Goal: Navigation & Orientation: Find specific page/section

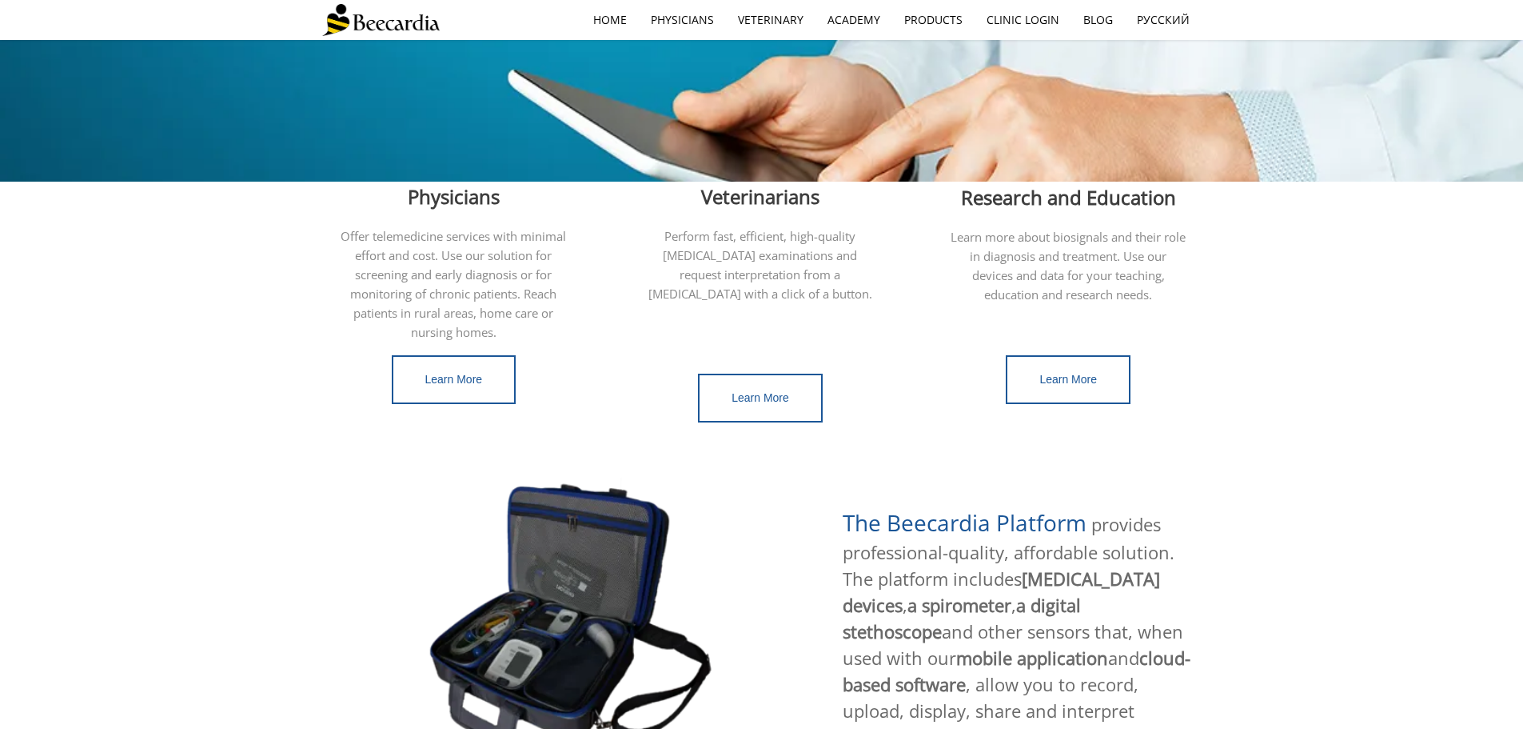
scroll to position [400, 0]
click at [788, 387] on link "Learn More" at bounding box center [760, 397] width 125 height 49
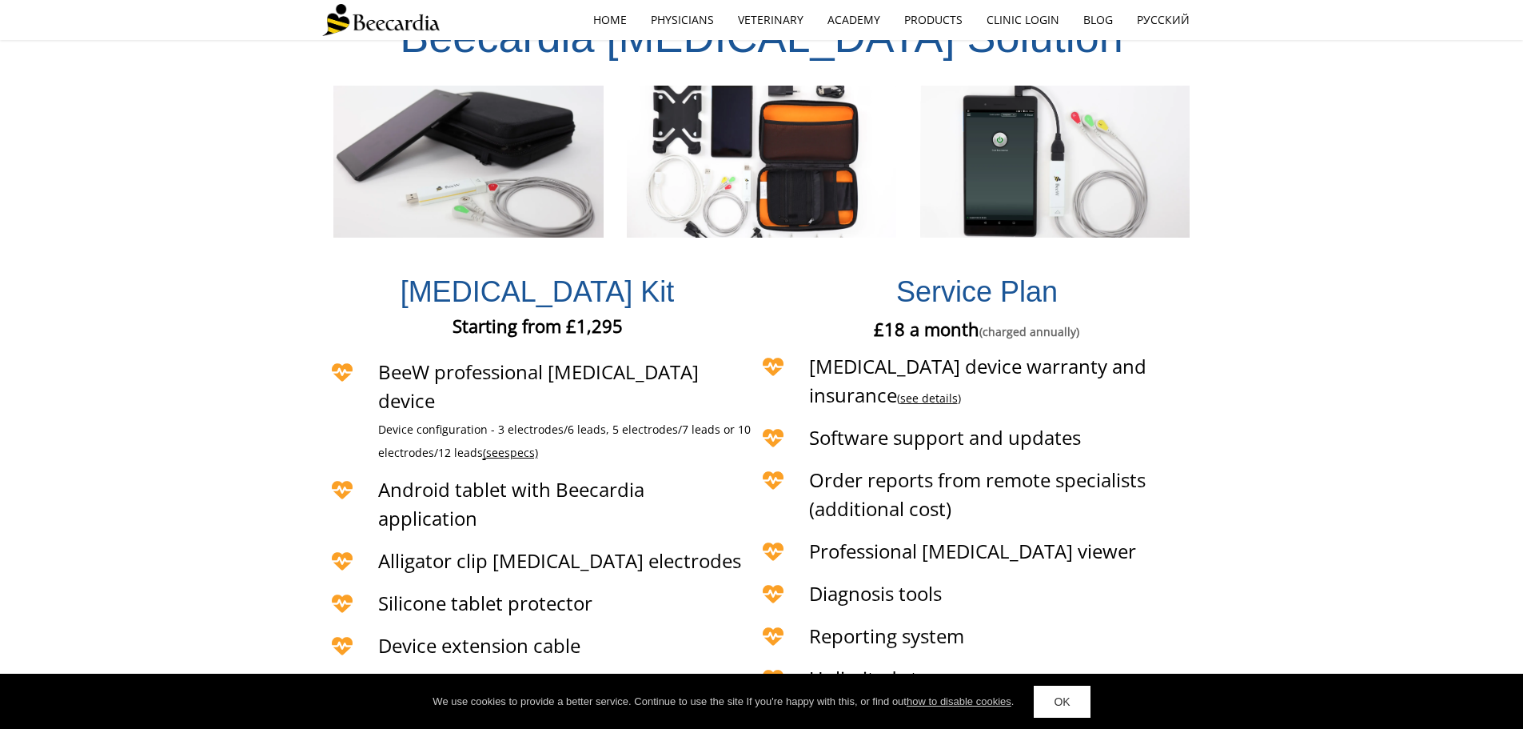
scroll to position [3359, 0]
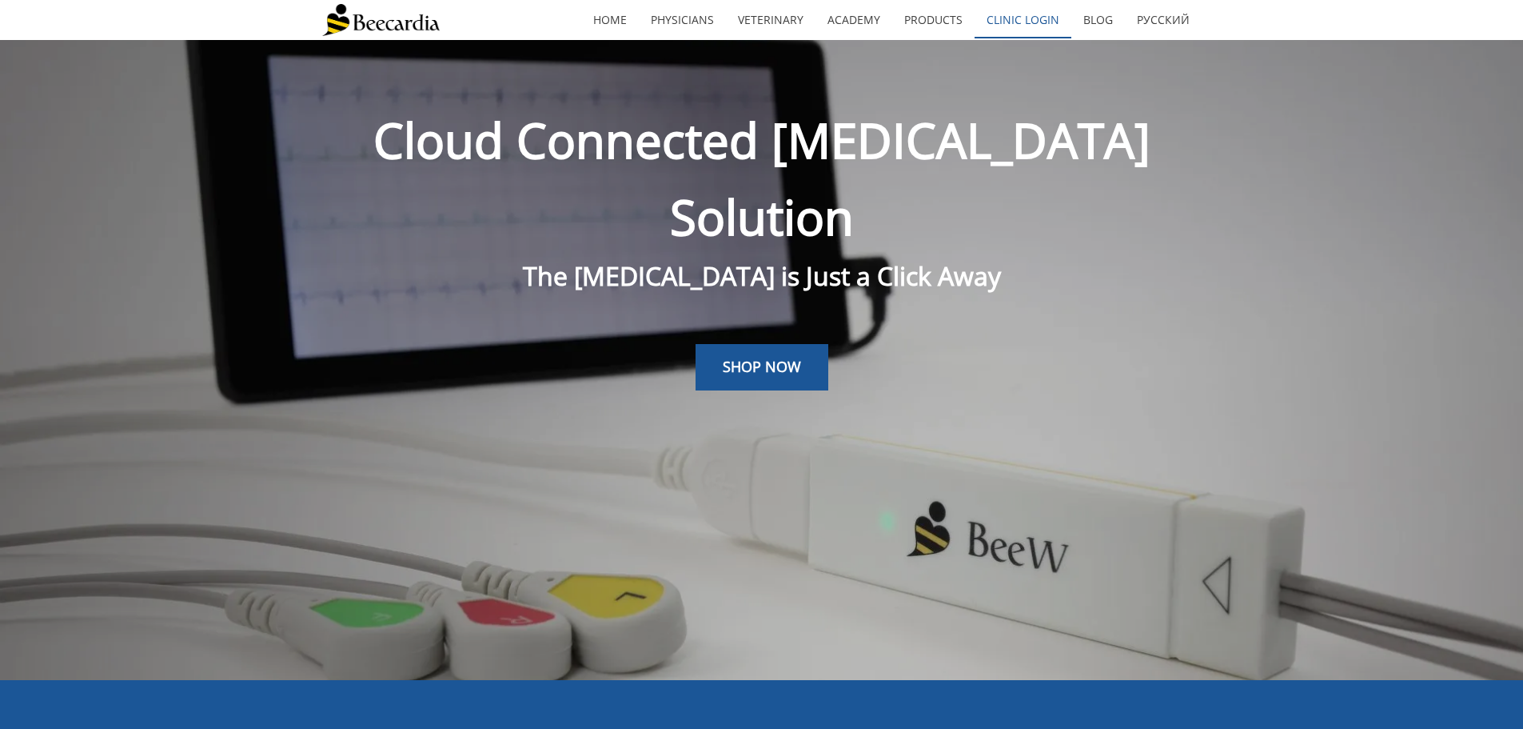
click at [1032, 28] on link "Clinic Login" at bounding box center [1023, 20] width 97 height 37
